Goal: Find specific page/section: Find specific page/section

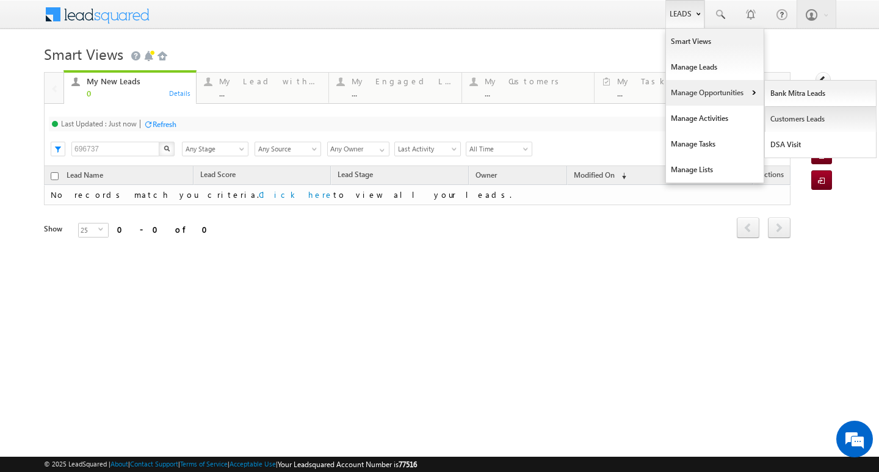
click at [789, 126] on link "Customers Leads" at bounding box center [821, 119] width 112 height 26
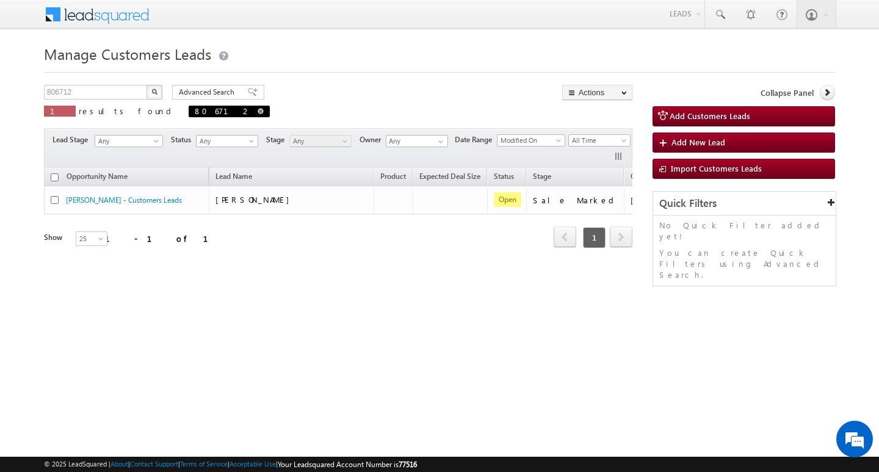
click at [258, 110] on span at bounding box center [261, 111] width 6 height 6
type input "Search Customers Leads"
